Goal: Task Accomplishment & Management: Complete application form

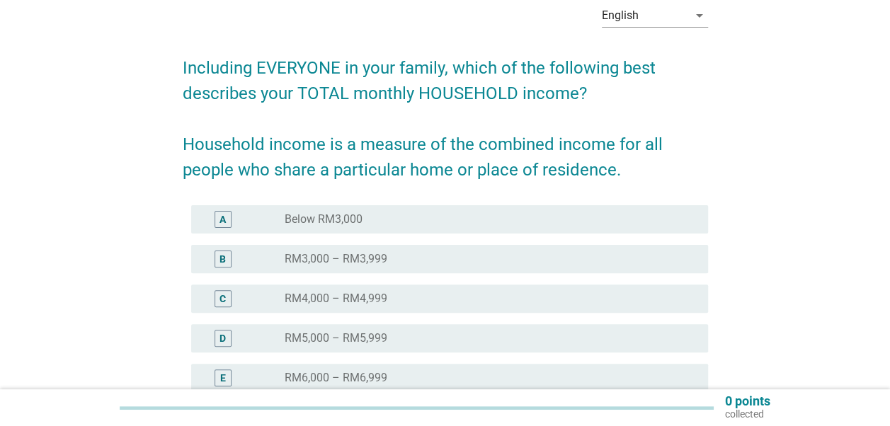
click at [353, 344] on label "RM5,000 – RM5,999" at bounding box center [336, 338] width 103 height 14
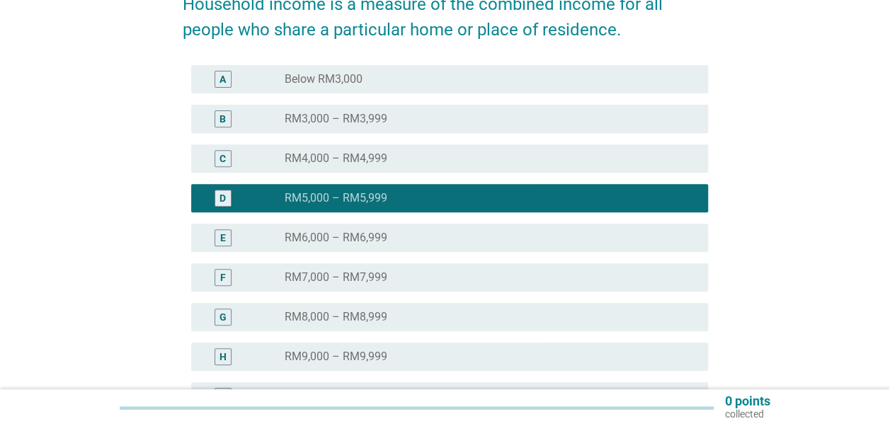
scroll to position [283, 0]
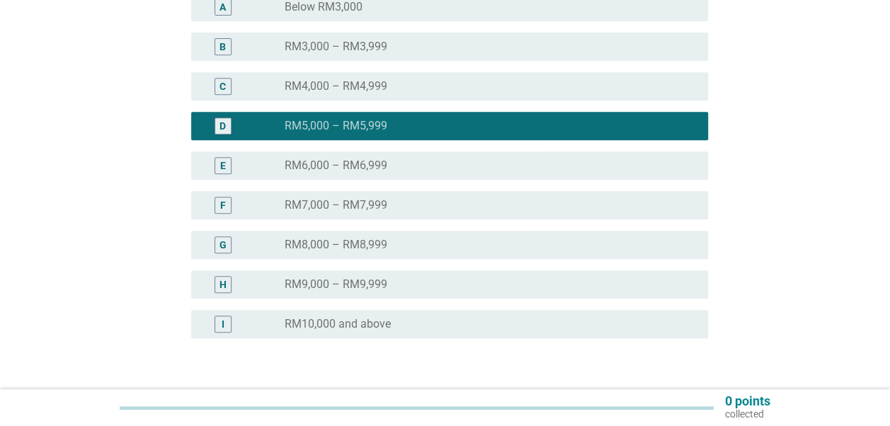
click at [413, 170] on div "radio_button_unchecked RM6,000 – RM6,999" at bounding box center [485, 166] width 401 height 14
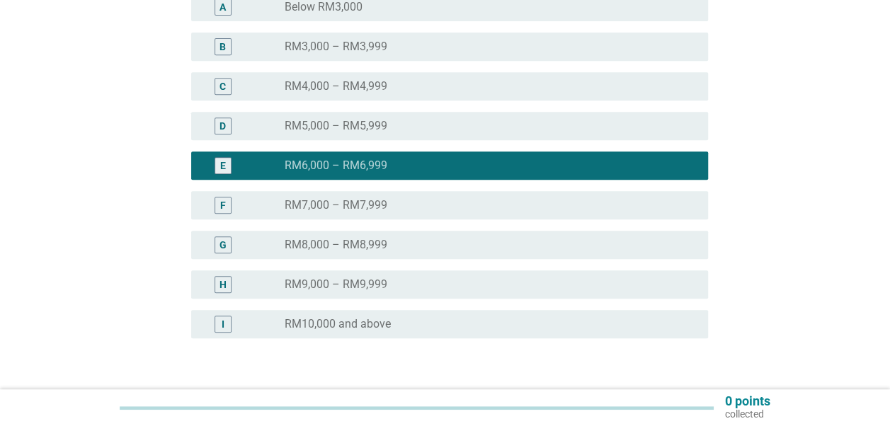
scroll to position [381, 0]
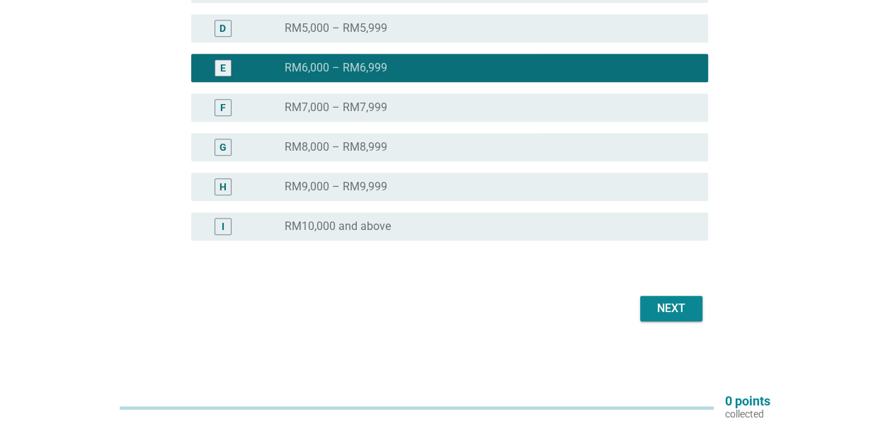
click at [679, 294] on div "Next" at bounding box center [445, 309] width 525 height 34
click at [677, 311] on div "Next" at bounding box center [671, 308] width 40 height 17
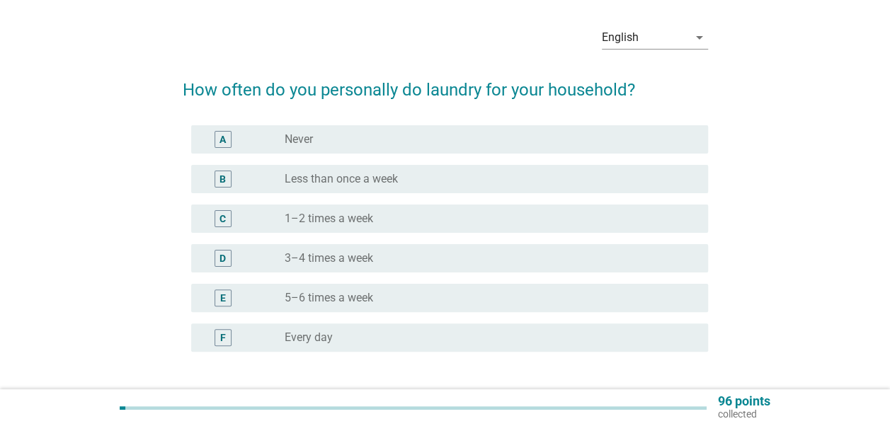
scroll to position [71, 0]
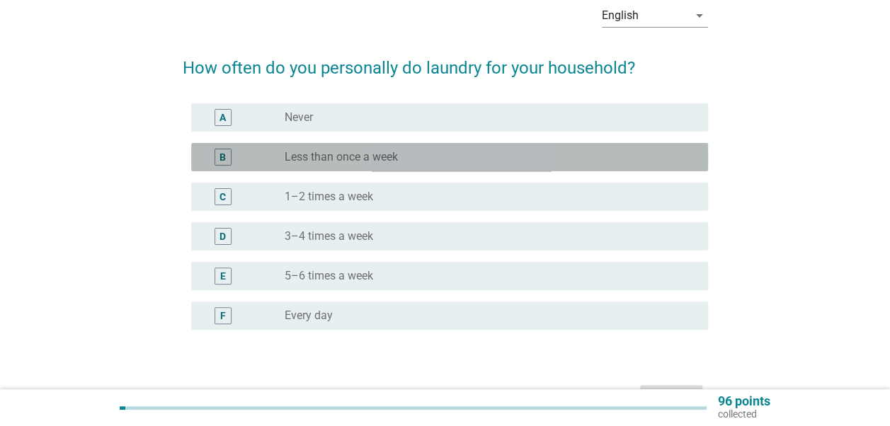
drag, startPoint x: 251, startPoint y: 161, endPoint x: 316, endPoint y: 171, distance: 65.9
click at [252, 162] on div "B" at bounding box center [243, 157] width 82 height 17
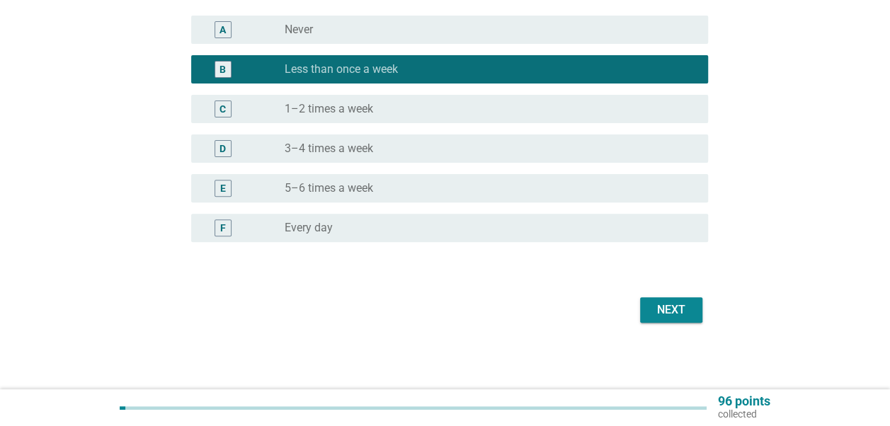
scroll to position [160, 0]
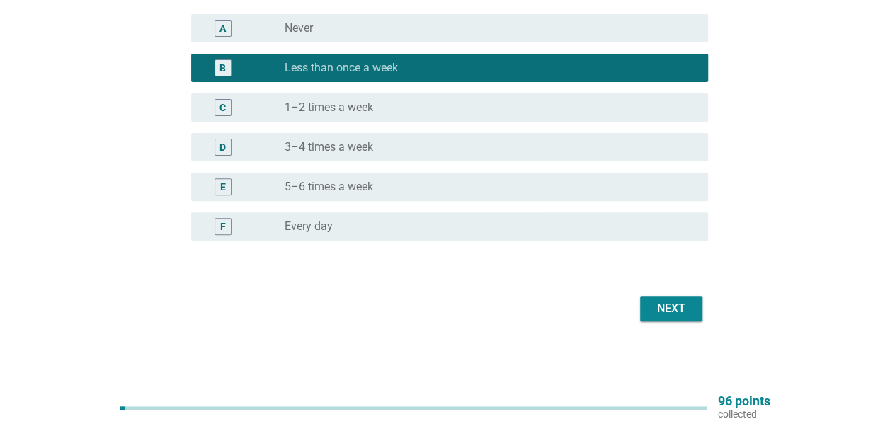
click at [679, 302] on div "Next" at bounding box center [671, 308] width 40 height 17
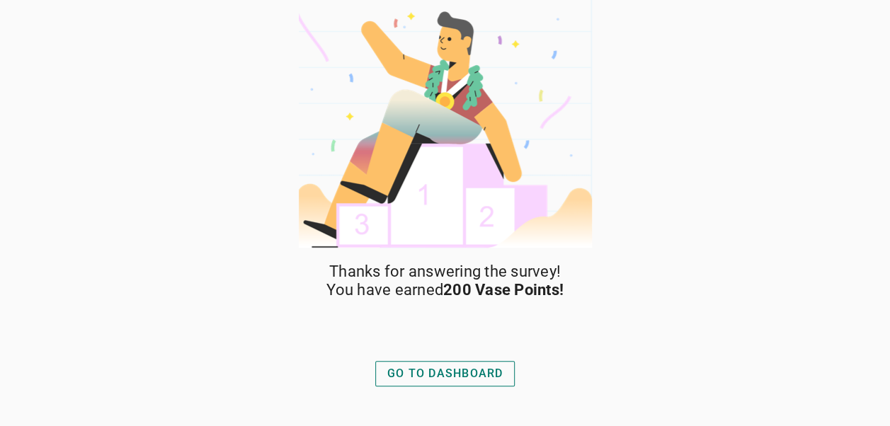
click at [456, 384] on button "GO TO DASHBOARD" at bounding box center [445, 373] width 140 height 25
